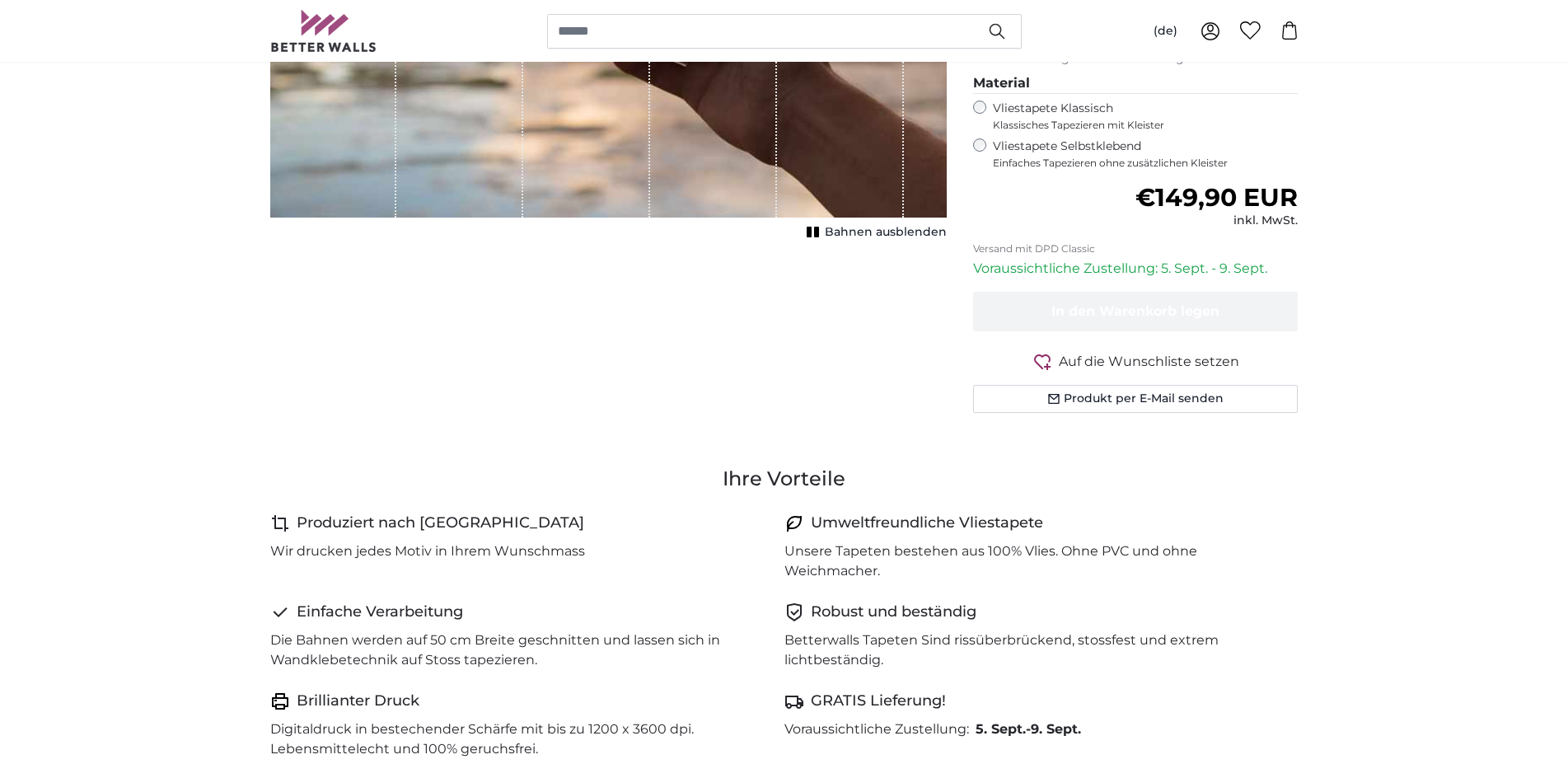
scroll to position [168, 0]
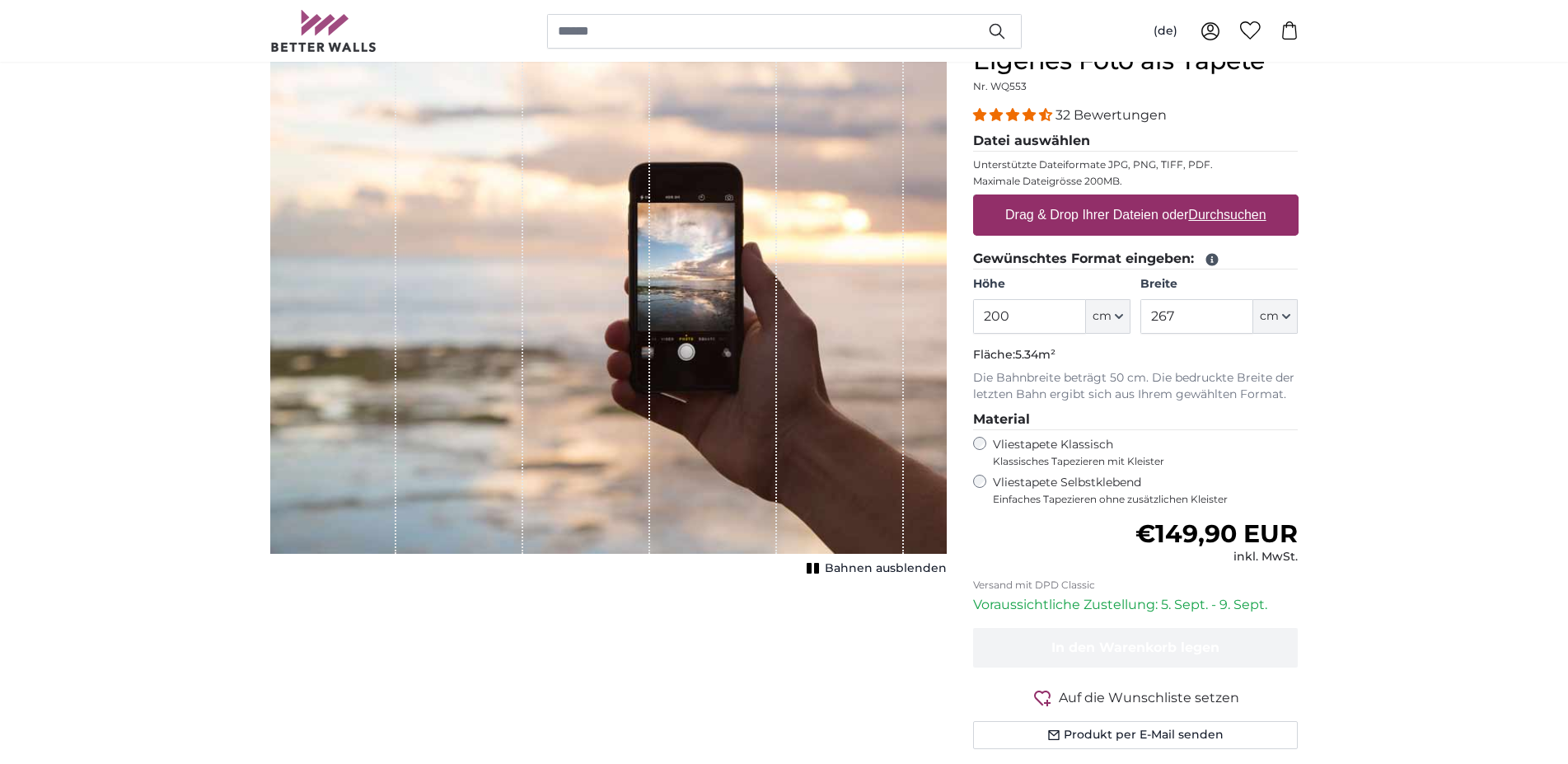
drag, startPoint x: 1041, startPoint y: 318, endPoint x: 860, endPoint y: 313, distance: 181.1
click at [973, 312] on input "200" at bounding box center [1029, 316] width 113 height 35
type input "270"
drag, startPoint x: 1193, startPoint y: 322, endPoint x: 1088, endPoint y: 304, distance: 106.5
click at [1140, 304] on input "267" at bounding box center [1196, 316] width 113 height 35
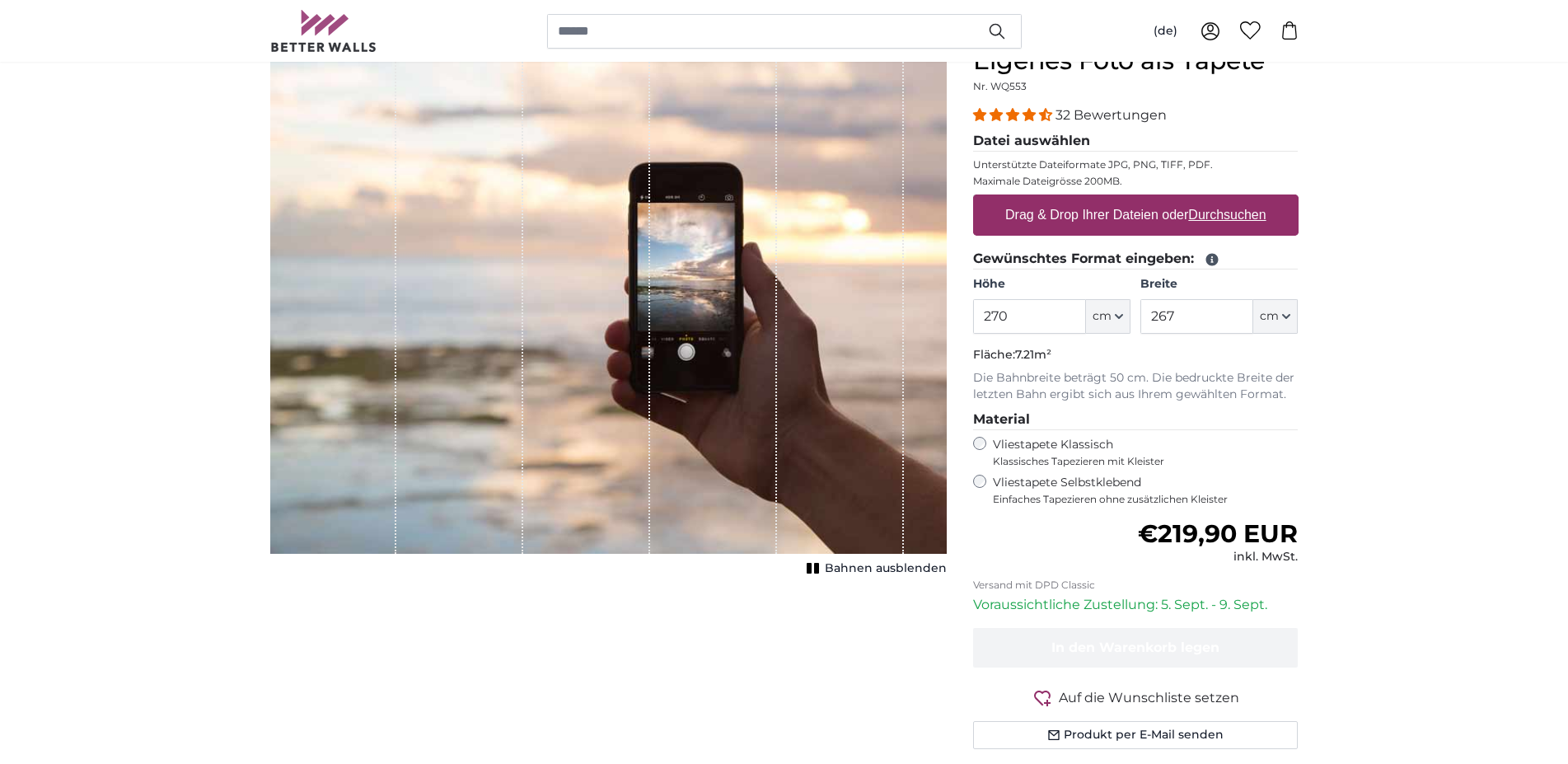
drag, startPoint x: 1022, startPoint y: 308, endPoint x: 918, endPoint y: 304, distance: 104.1
click at [973, 304] on input "270" at bounding box center [1029, 316] width 113 height 35
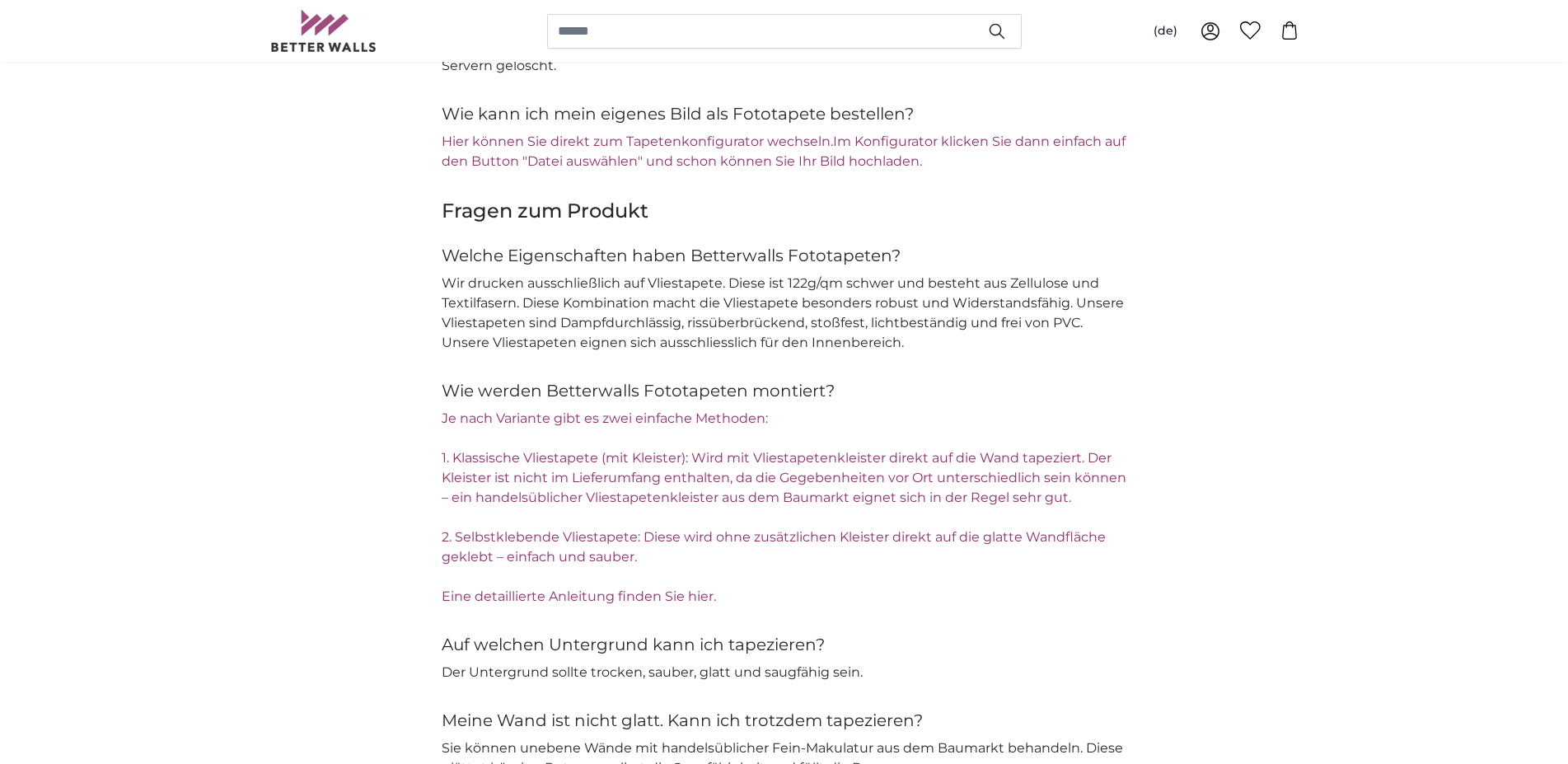
scroll to position [2018, 0]
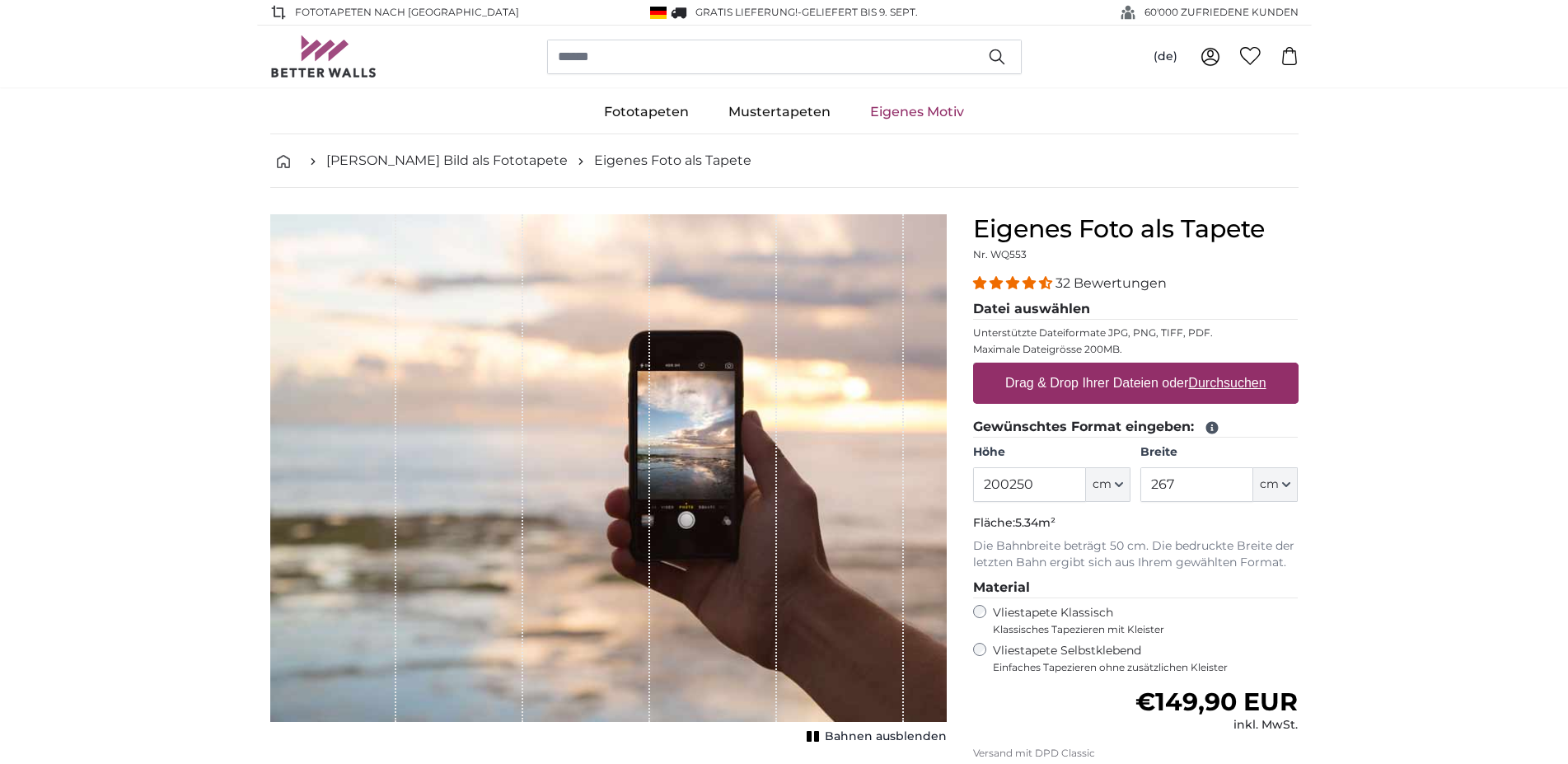
type input "200250"
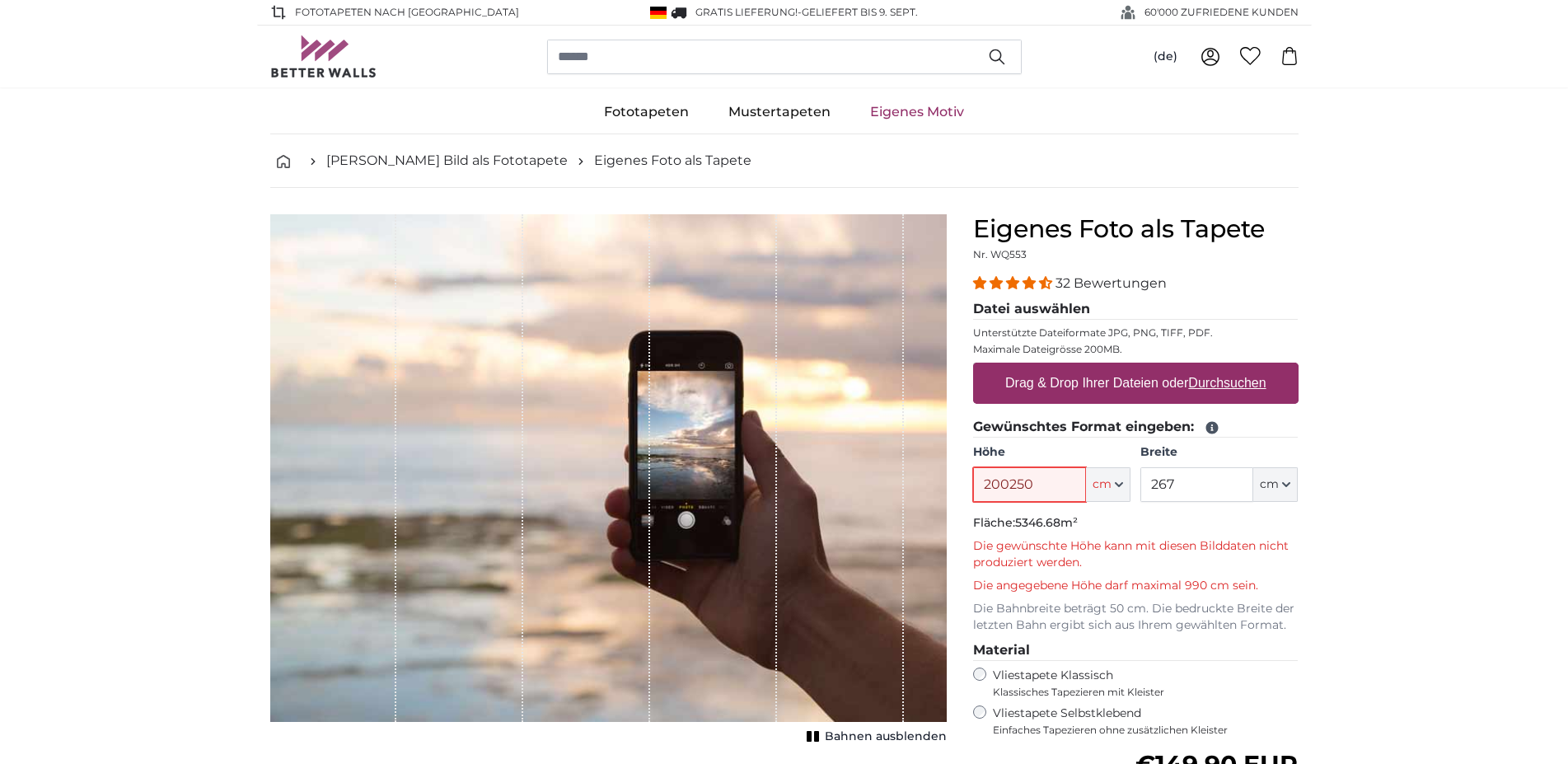
drag, startPoint x: 1059, startPoint y: 497, endPoint x: 822, endPoint y: 501, distance: 237.0
click at [973, 501] on input "200250" at bounding box center [1029, 484] width 113 height 35
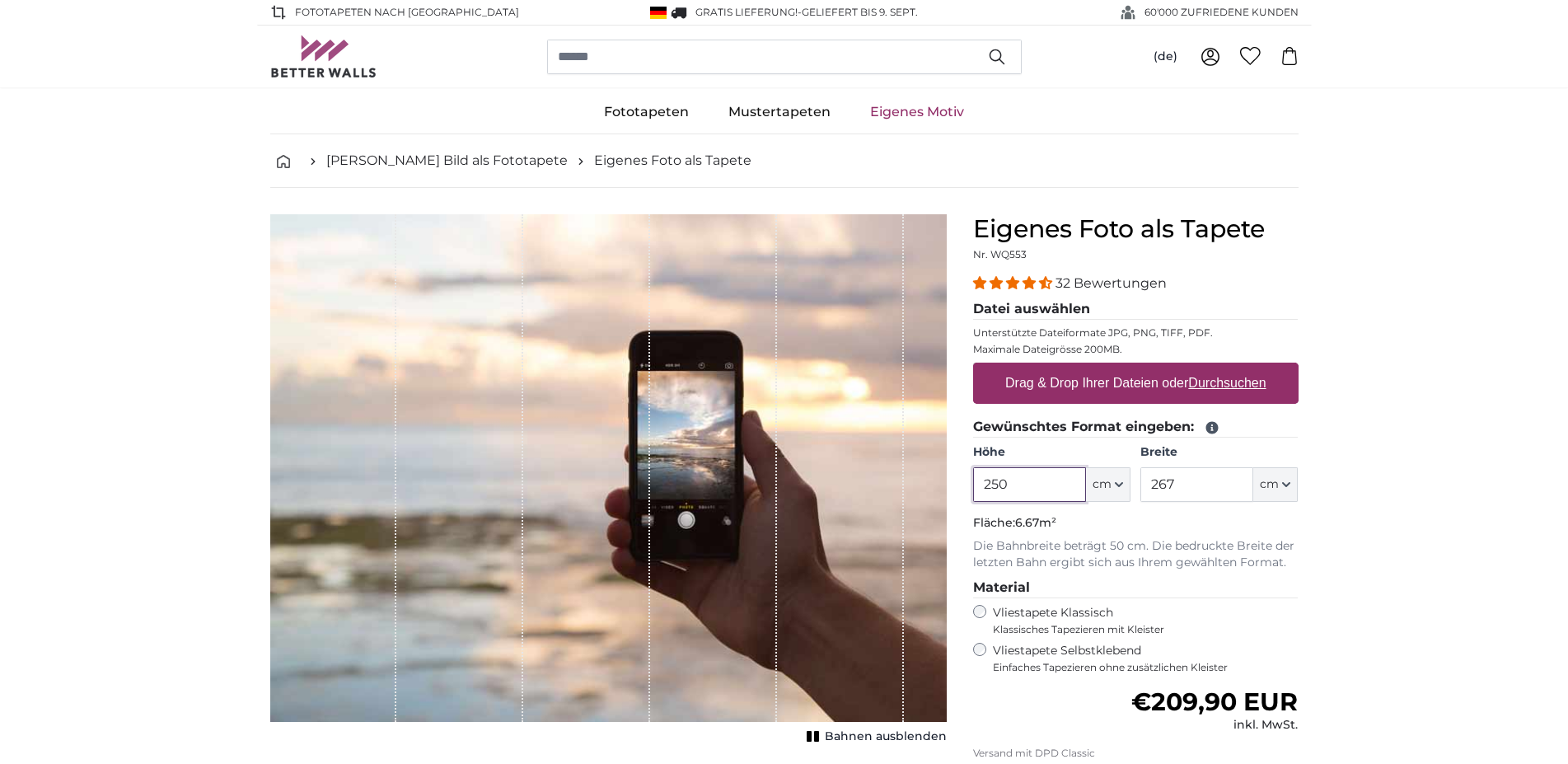
type input "250"
click at [1233, 387] on u "Durchsuchen" at bounding box center [1226, 383] width 77 height 14
click at [1233, 368] on input "Drag & Drop Ihrer Dateien oder Durchsuchen" at bounding box center [1135, 365] width 325 height 5
click at [1215, 389] on u "Durchsuchen" at bounding box center [1226, 383] width 77 height 14
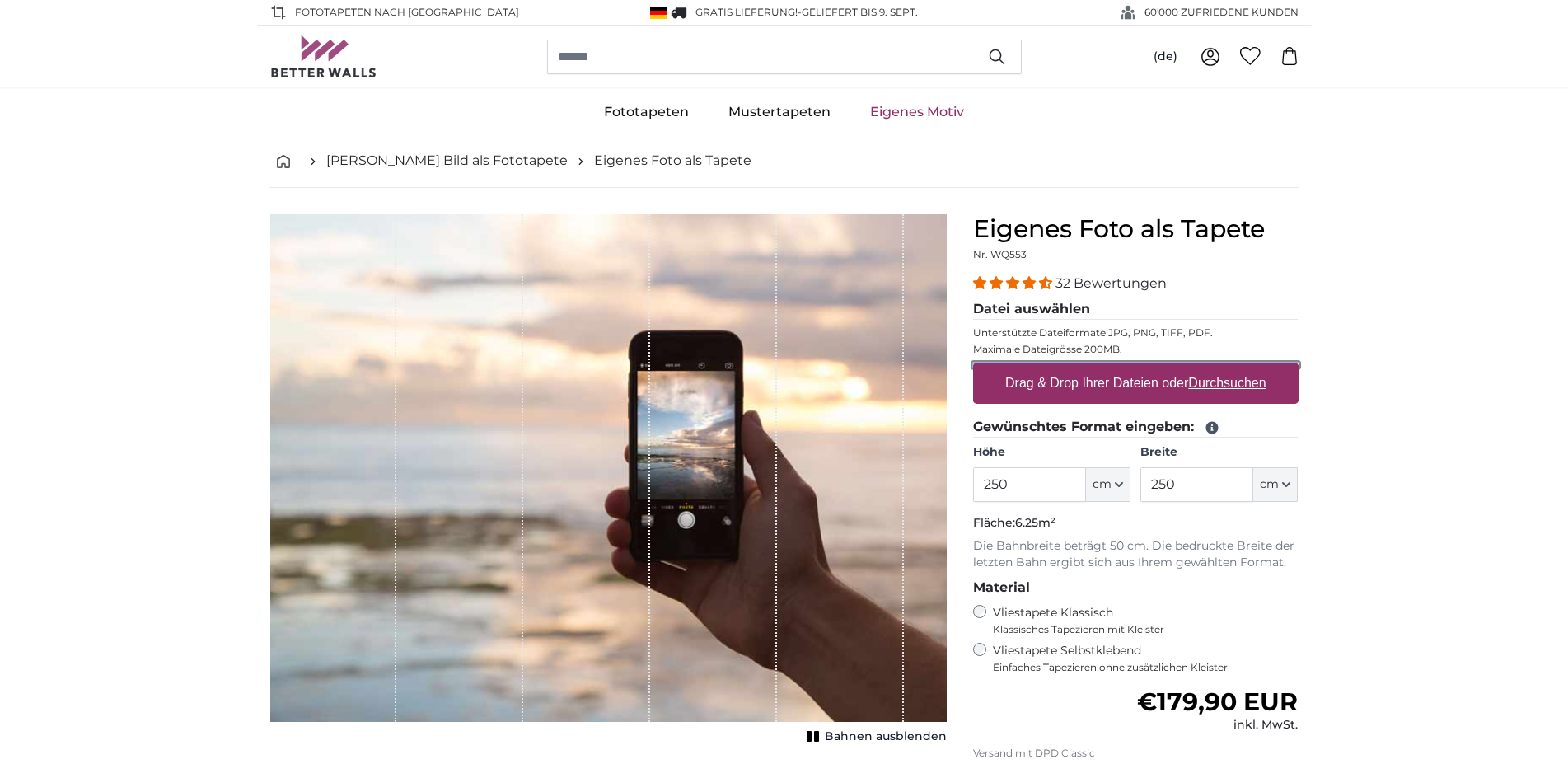
click at [1215, 368] on input "Drag & Drop Ihrer Dateien oder Durchsuchen" at bounding box center [1135, 365] width 325 height 5
type input "**********"
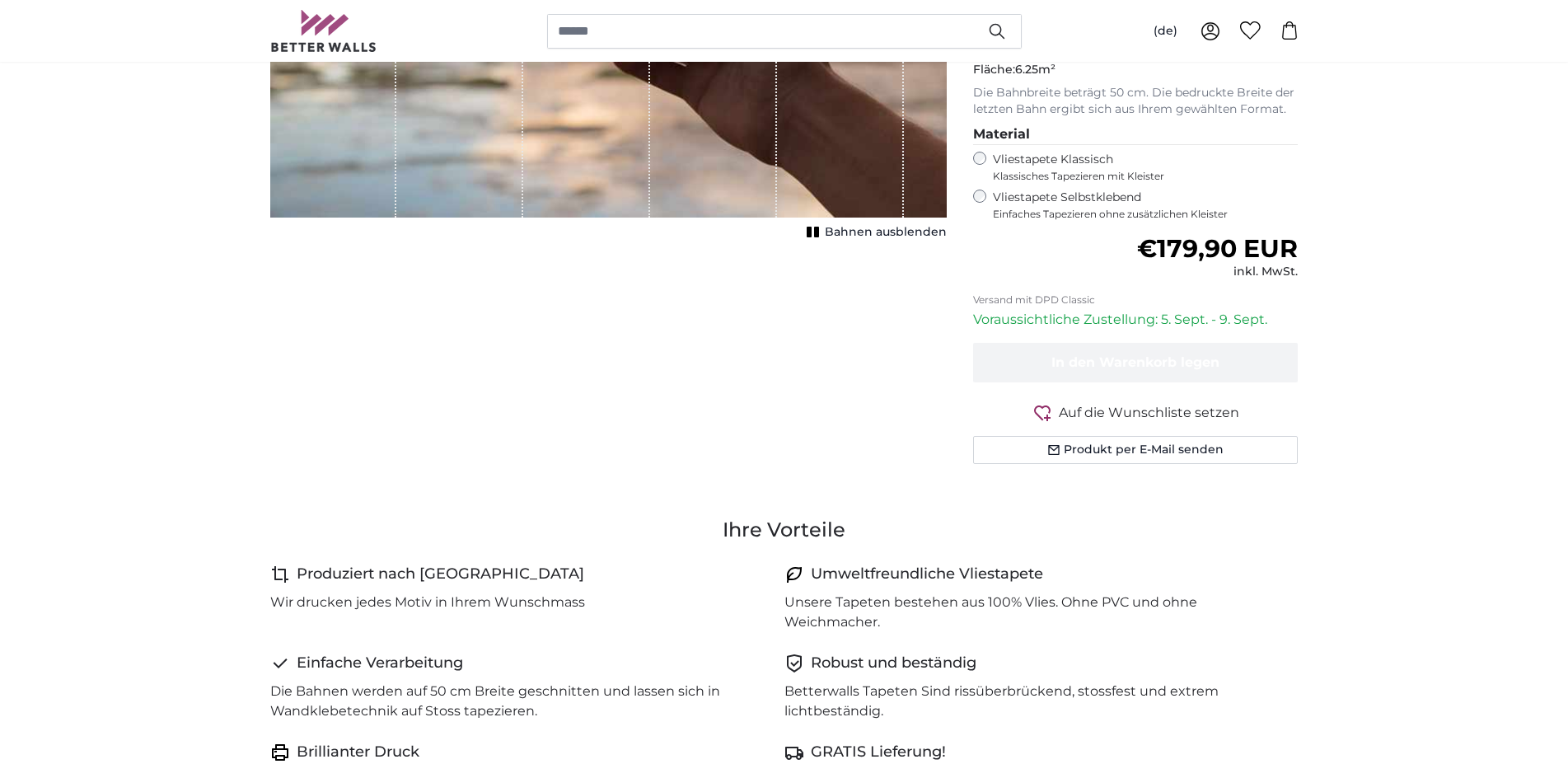
scroll to position [168, 0]
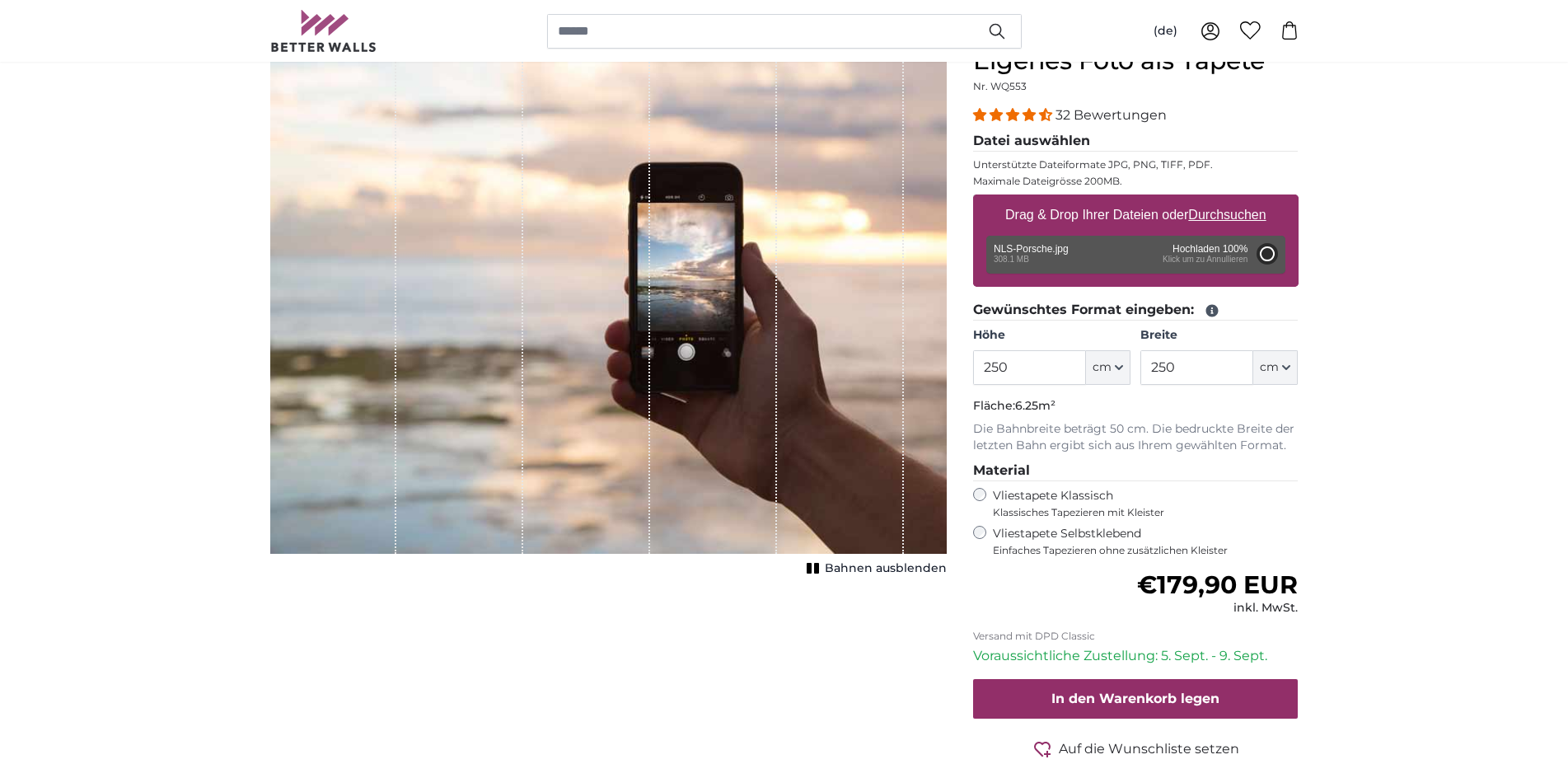
type input "200"
type input "300"
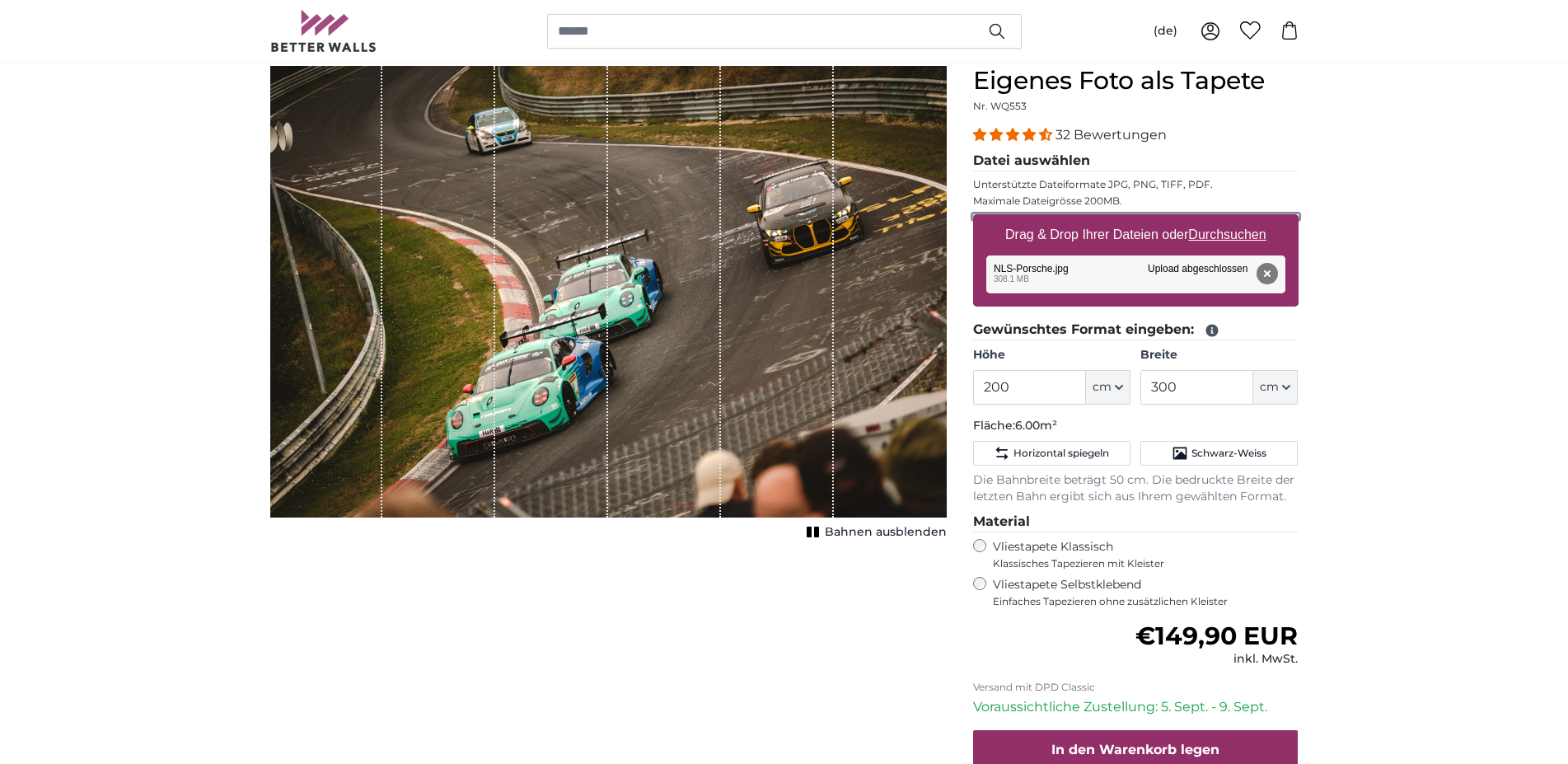
scroll to position [168, 0]
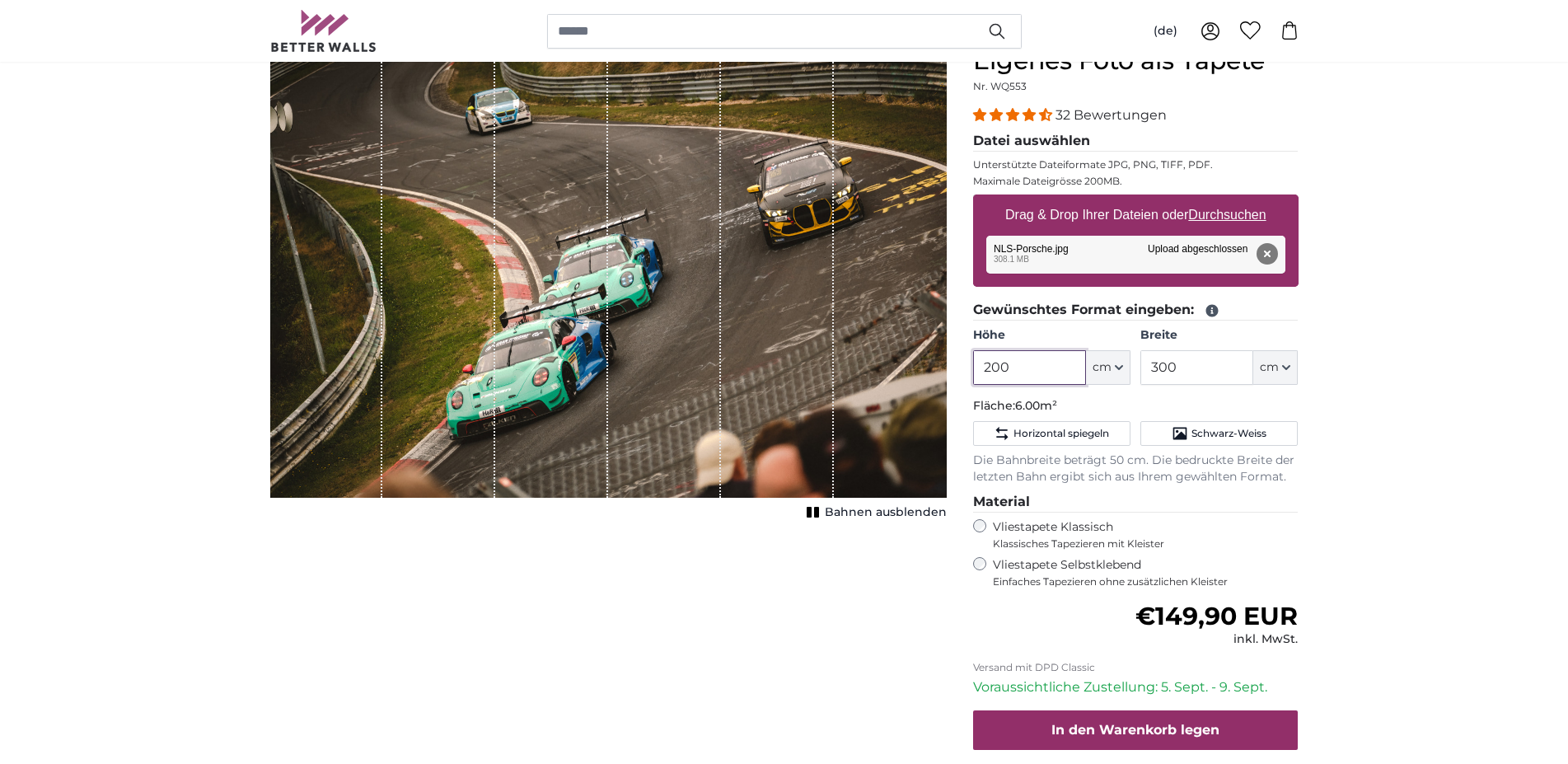
drag, startPoint x: 960, startPoint y: 368, endPoint x: 915, endPoint y: 362, distance: 45.4
click at [973, 362] on input "200" at bounding box center [1029, 368] width 113 height 35
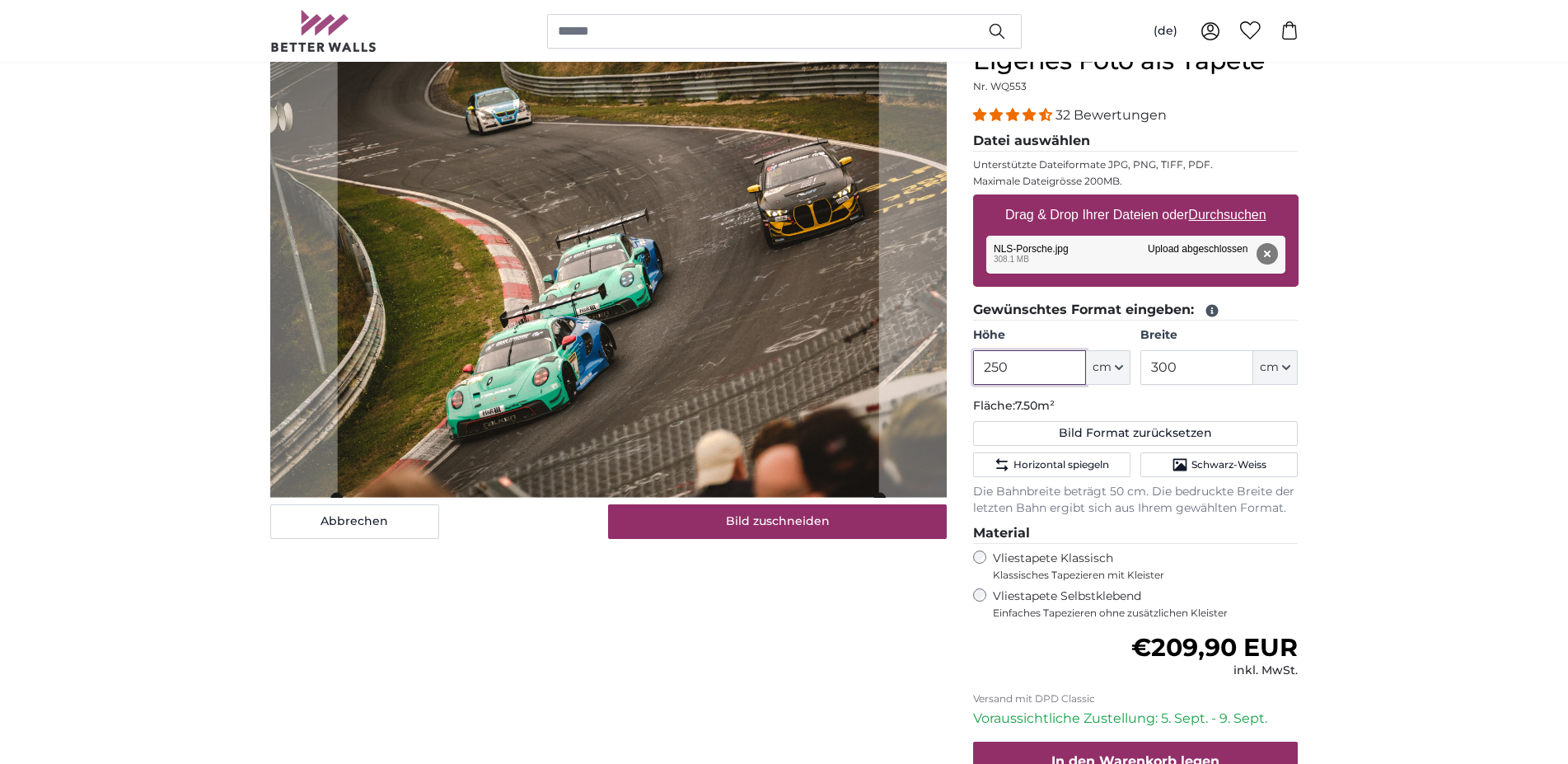
type input "250"
drag, startPoint x: 1198, startPoint y: 368, endPoint x: 1109, endPoint y: 370, distance: 89.0
click at [1140, 370] on input "300" at bounding box center [1196, 368] width 113 height 35
type input "250"
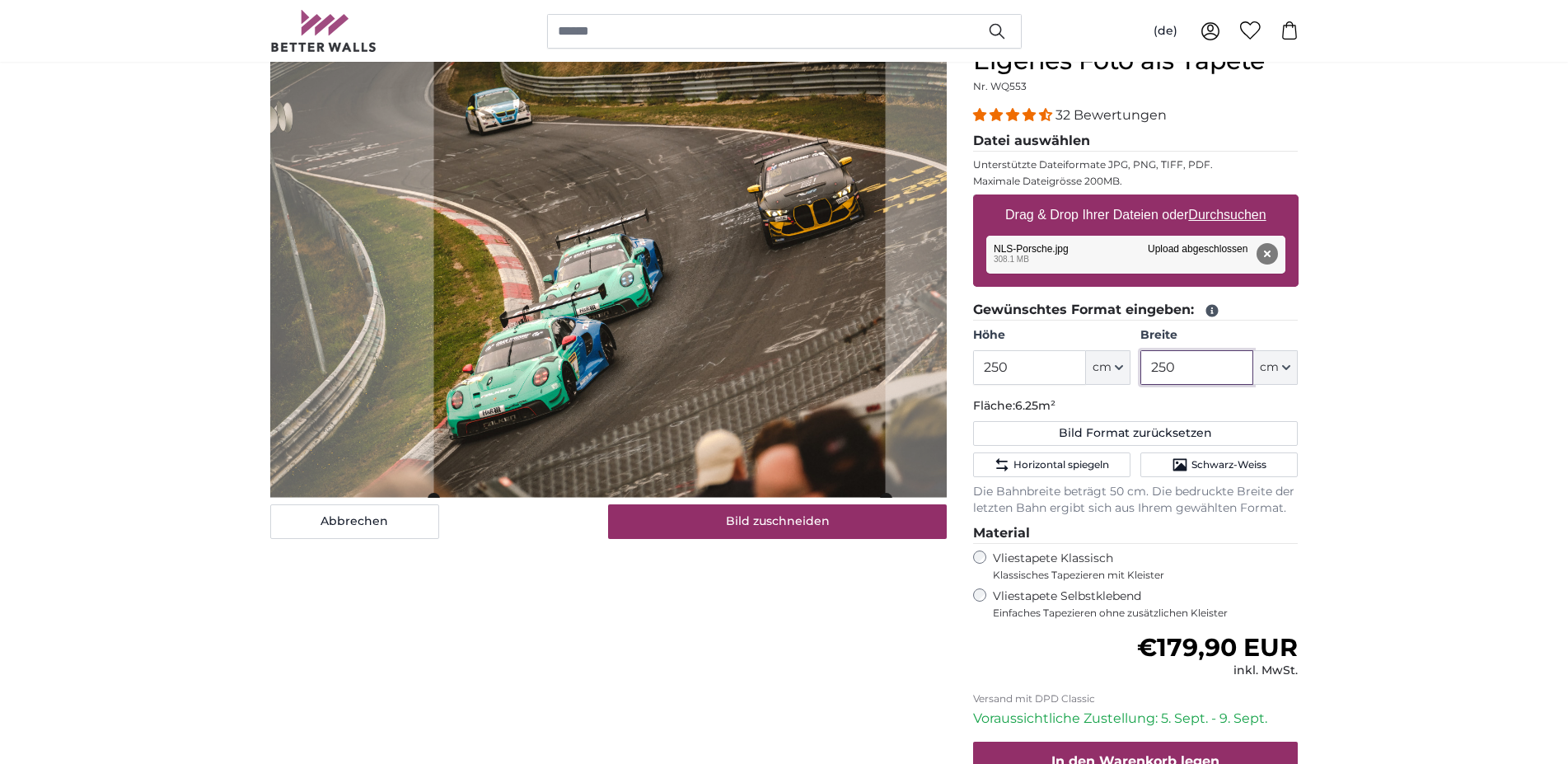
click at [726, 350] on cropper-handle at bounding box center [659, 272] width 451 height 452
type input "250"
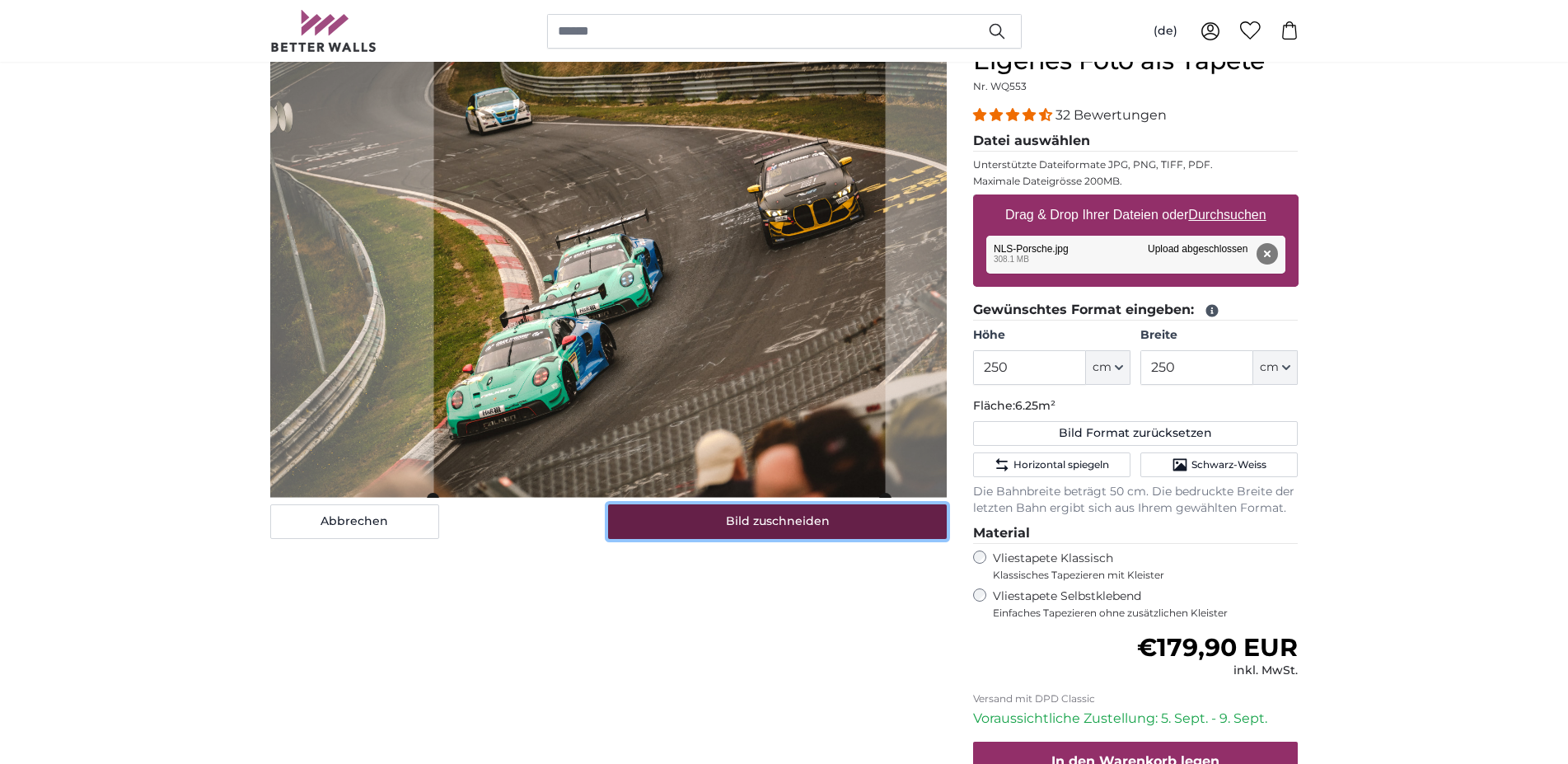
drag, startPoint x: 781, startPoint y: 528, endPoint x: 702, endPoint y: 518, distance: 79.6
click at [782, 528] on button "Bild zuschneiden" at bounding box center [776, 521] width 339 height 35
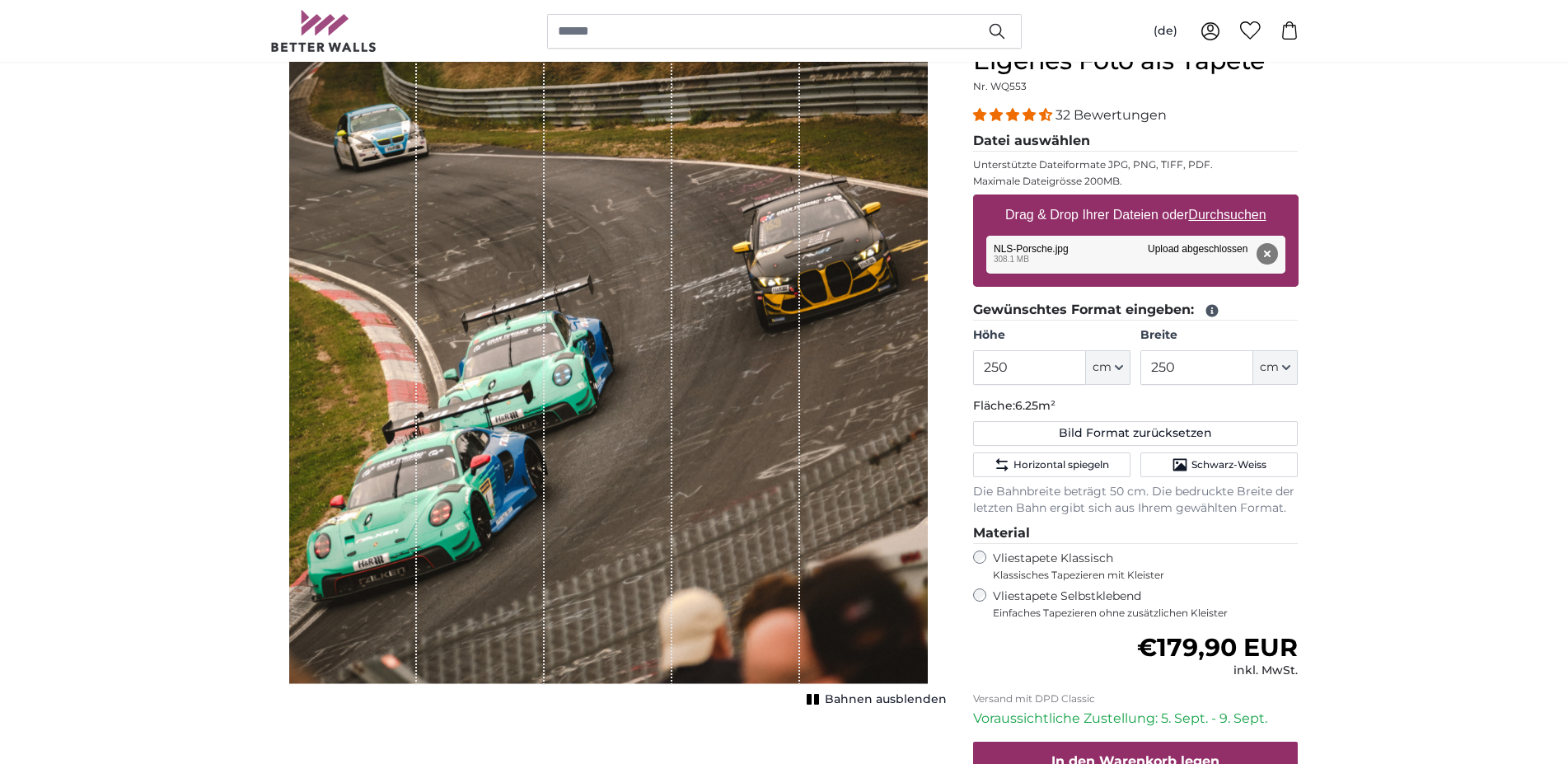
drag, startPoint x: 759, startPoint y: 404, endPoint x: 695, endPoint y: 406, distance: 64.0
click at [695, 406] on div "1 of 1" at bounding box center [736, 365] width 127 height 638
drag, startPoint x: 598, startPoint y: 361, endPoint x: 551, endPoint y: 357, distance: 47.2
click at [551, 357] on div "1 of 1" at bounding box center [608, 365] width 127 height 638
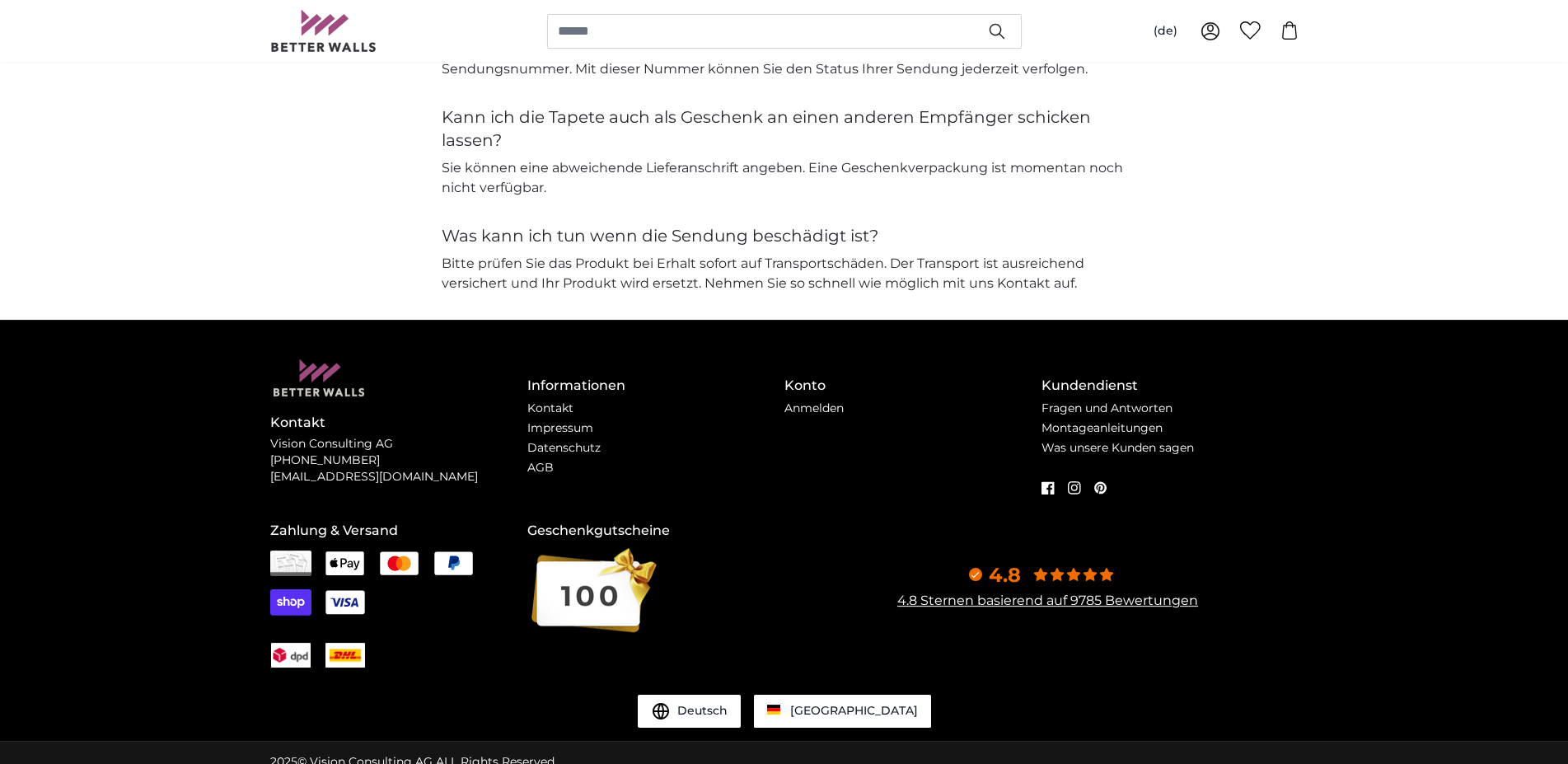
scroll to position [4034, 0]
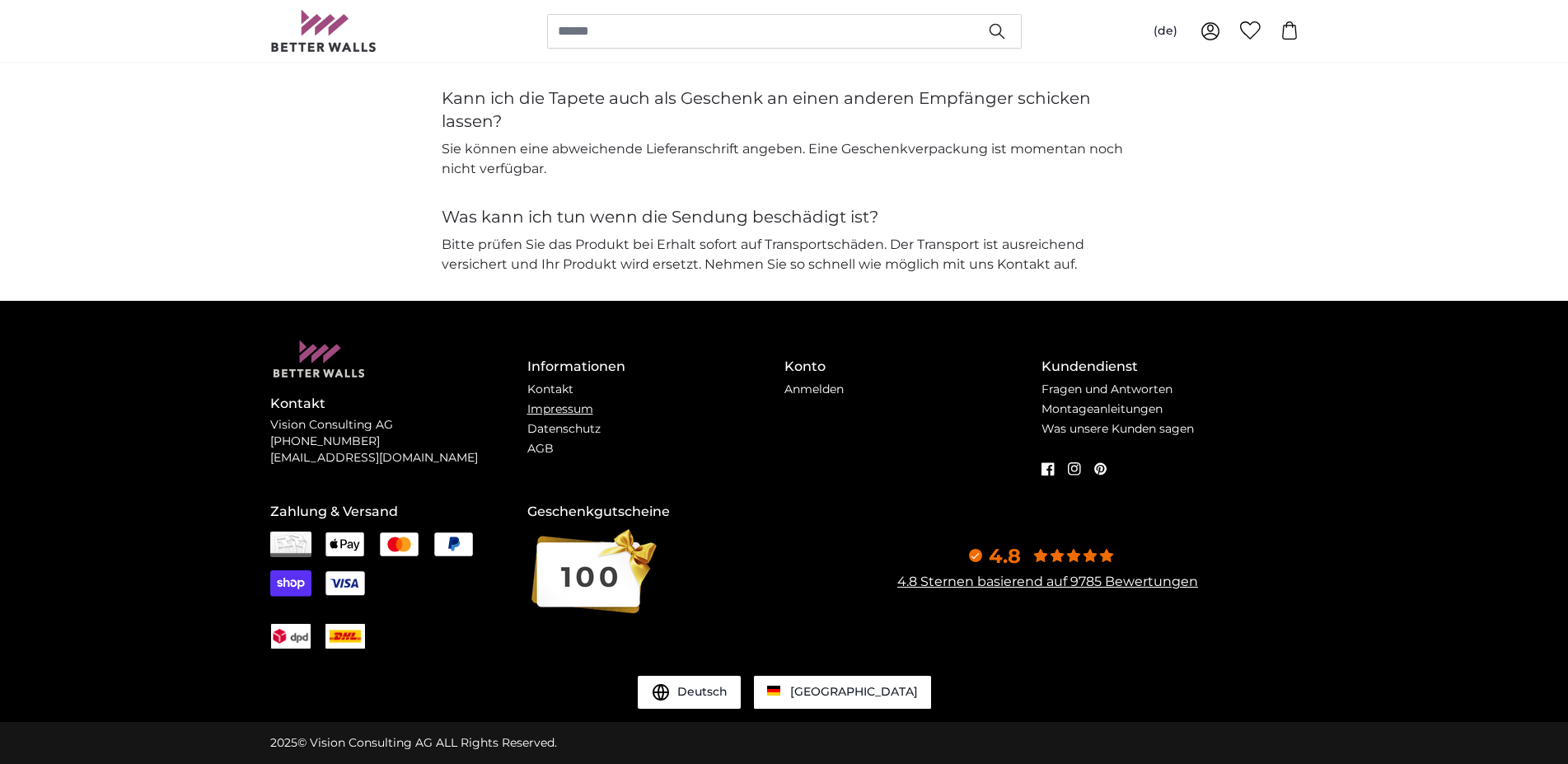
click at [545, 413] on link "Impressum" at bounding box center [560, 408] width 66 height 14
